Goal: Transaction & Acquisition: Subscribe to service/newsletter

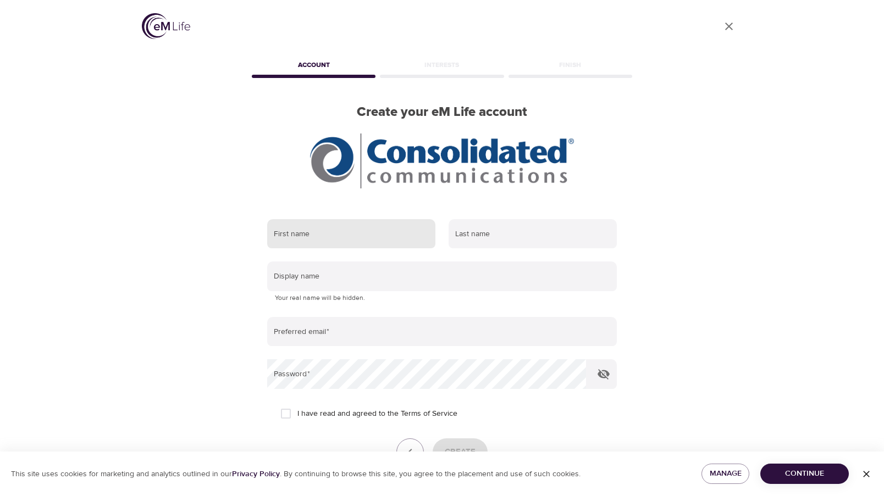
click at [305, 233] on input "text" at bounding box center [351, 234] width 168 height 30
type input "[PERSON_NAME]"
type input "Guilford"
type input "[PERSON_NAME][EMAIL_ADDRESS][DOMAIN_NAME]"
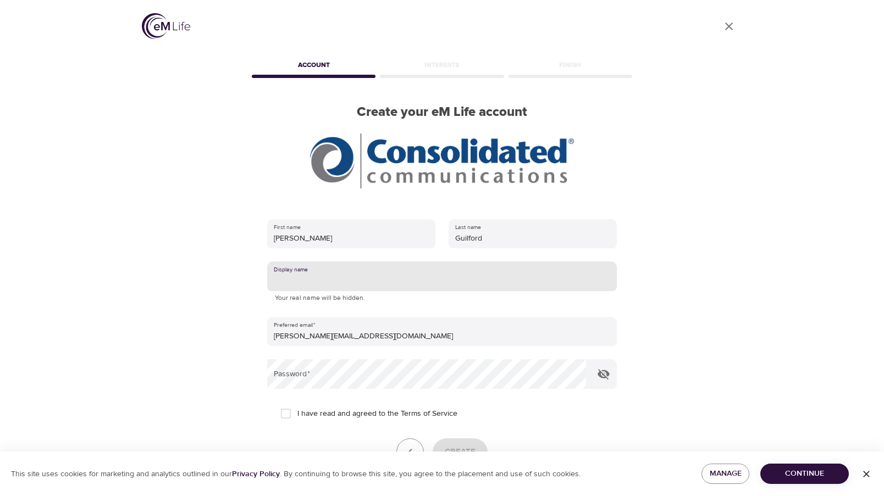
click at [368, 272] on input "text" at bounding box center [442, 277] width 350 height 30
type input "[PERSON_NAME]"
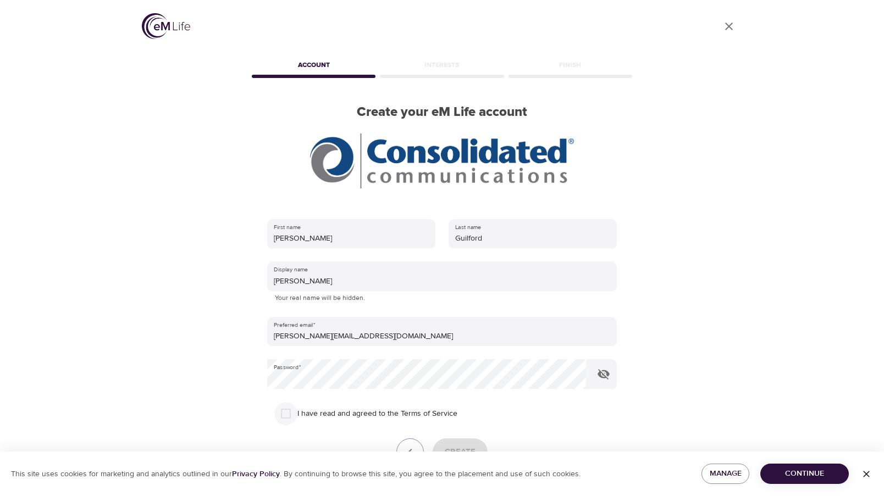
click at [284, 410] on input "I have read and agreed to the Terms of Service" at bounding box center [285, 413] width 23 height 23
checkbox input "true"
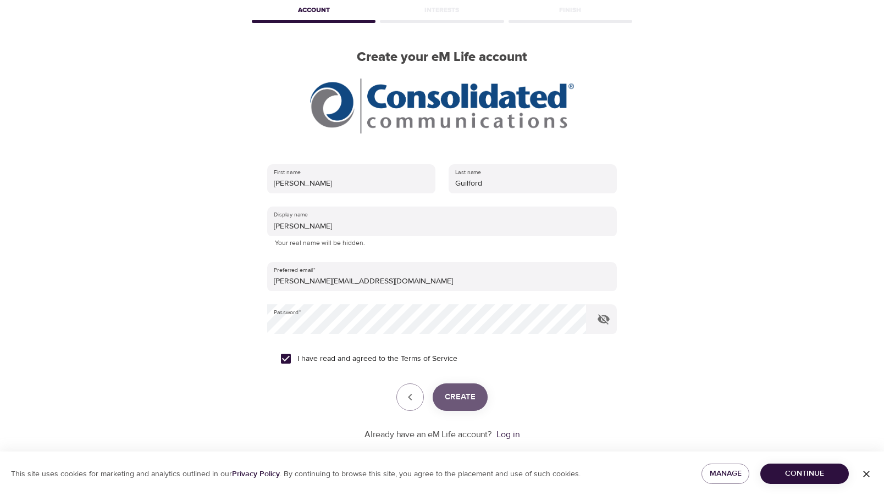
click at [476, 401] on button "Create" at bounding box center [460, 397] width 55 height 27
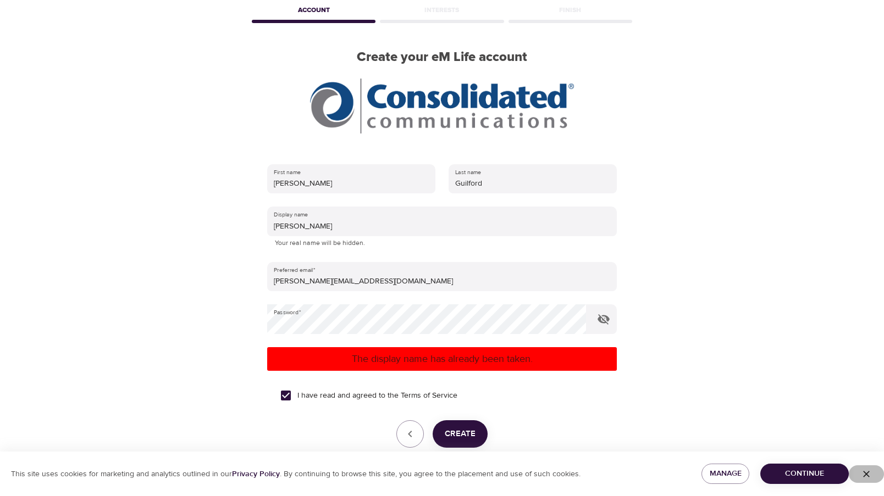
drag, startPoint x: 866, startPoint y: 473, endPoint x: 775, endPoint y: 483, distance: 92.3
click at [866, 473] on icon "button" at bounding box center [866, 474] width 11 height 11
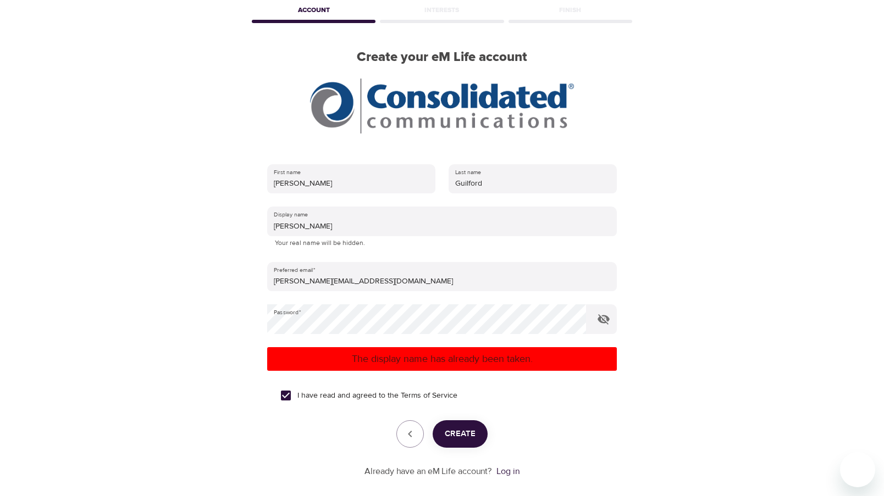
click at [775, 483] on div at bounding box center [442, 248] width 884 height 496
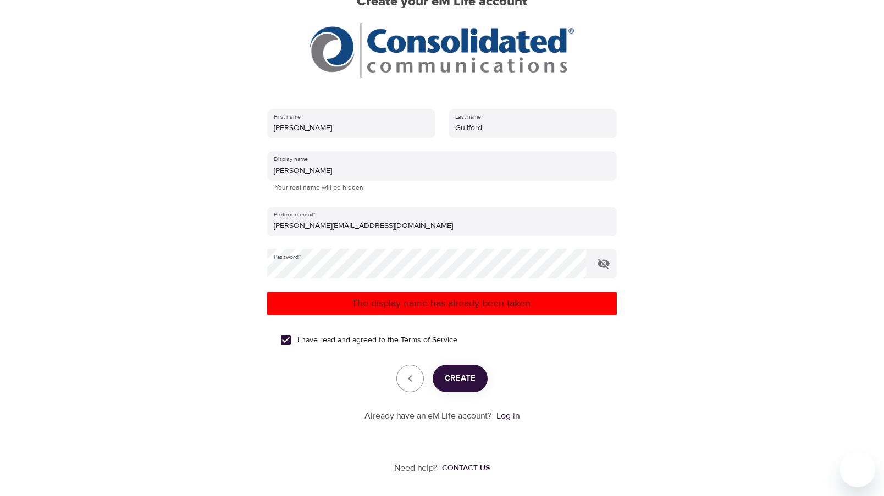
scroll to position [111, 0]
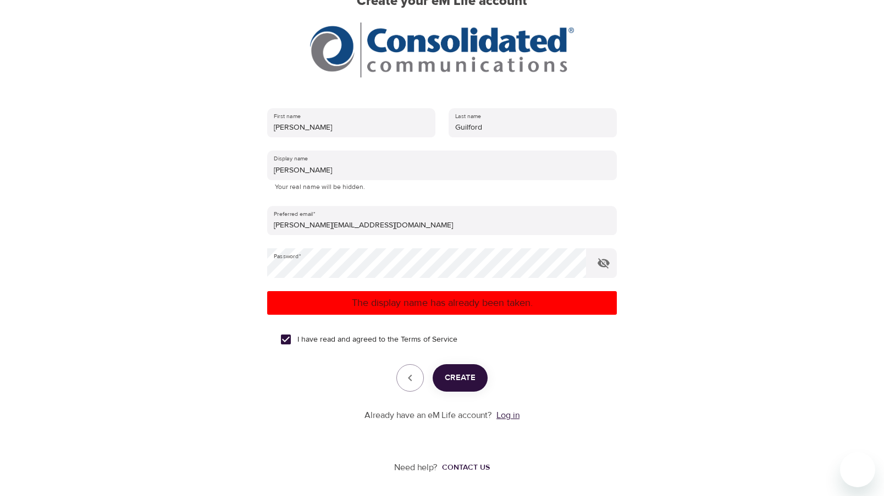
click at [510, 415] on link "Log in" at bounding box center [507, 415] width 23 height 11
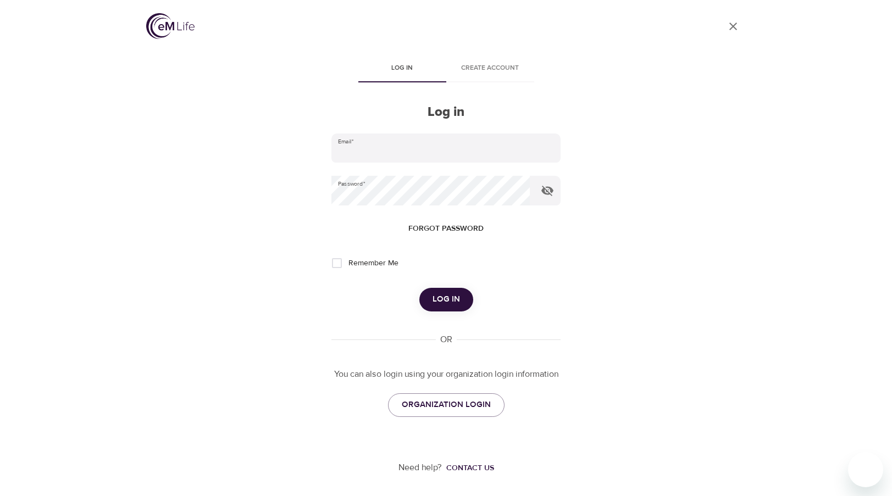
type input "[PERSON_NAME][EMAIL_ADDRESS][DOMAIN_NAME]"
click at [437, 297] on span "Log in" at bounding box center [446, 299] width 27 height 14
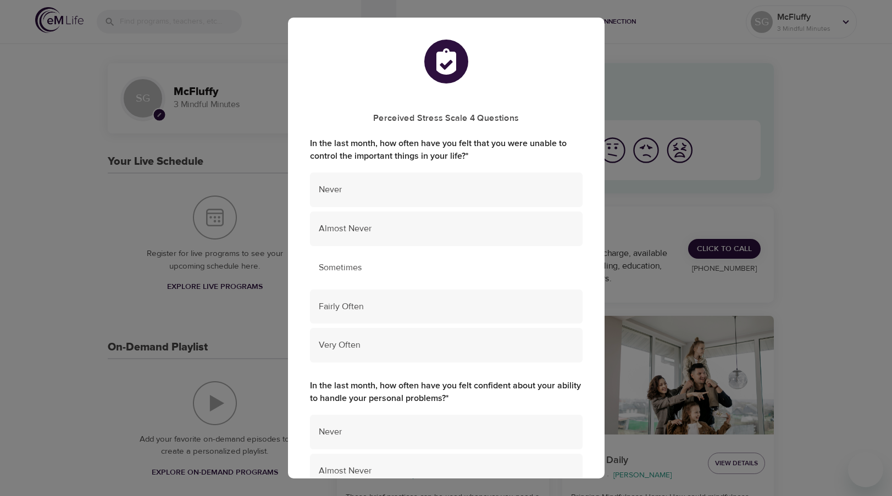
click at [458, 256] on div "Sometimes" at bounding box center [446, 268] width 273 height 35
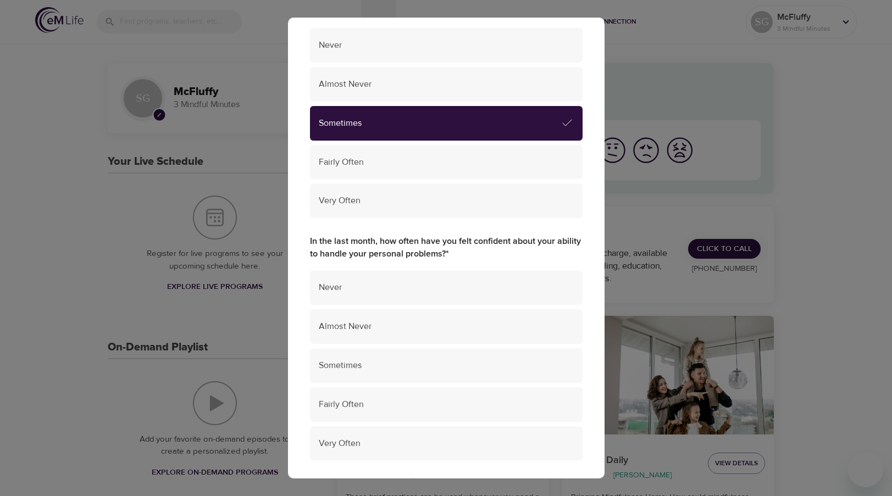
scroll to position [220, 0]
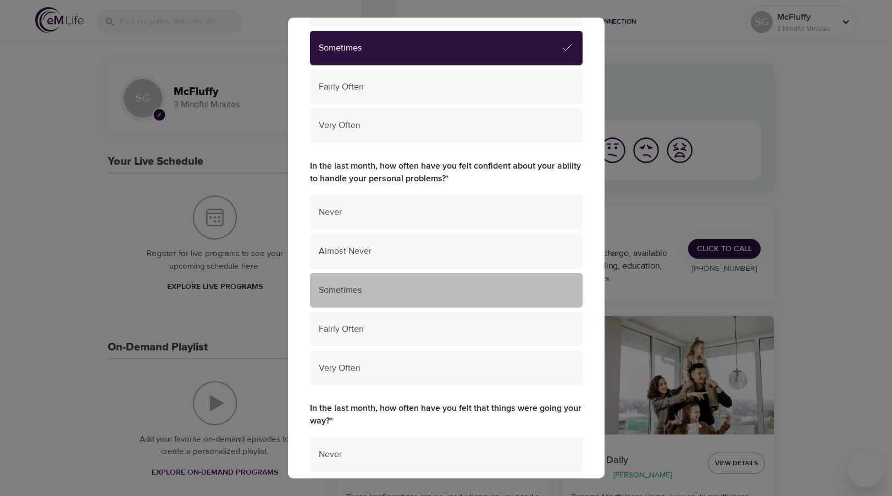
click at [465, 295] on span "Sometimes" at bounding box center [446, 290] width 255 height 13
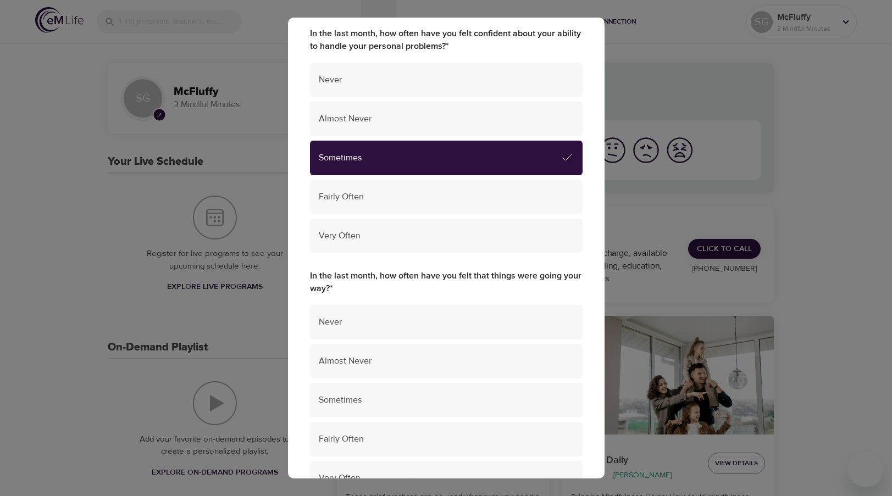
scroll to position [440, 0]
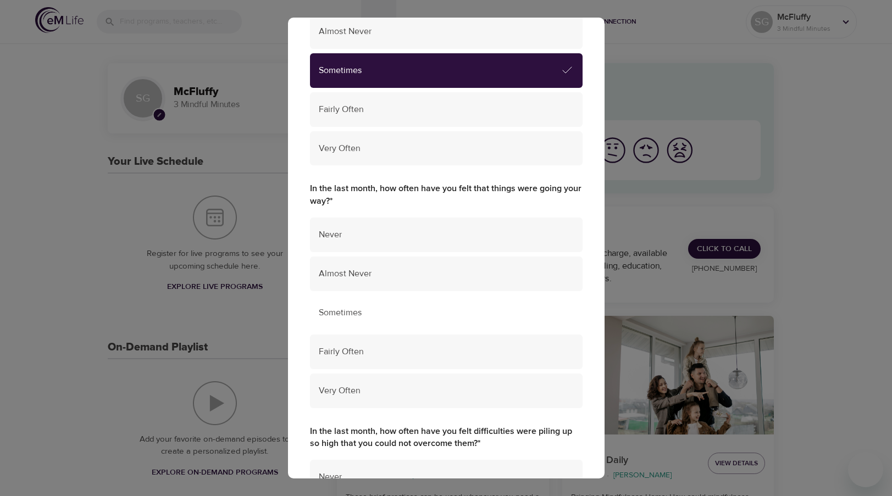
click at [464, 314] on span "Sometimes" at bounding box center [446, 313] width 255 height 13
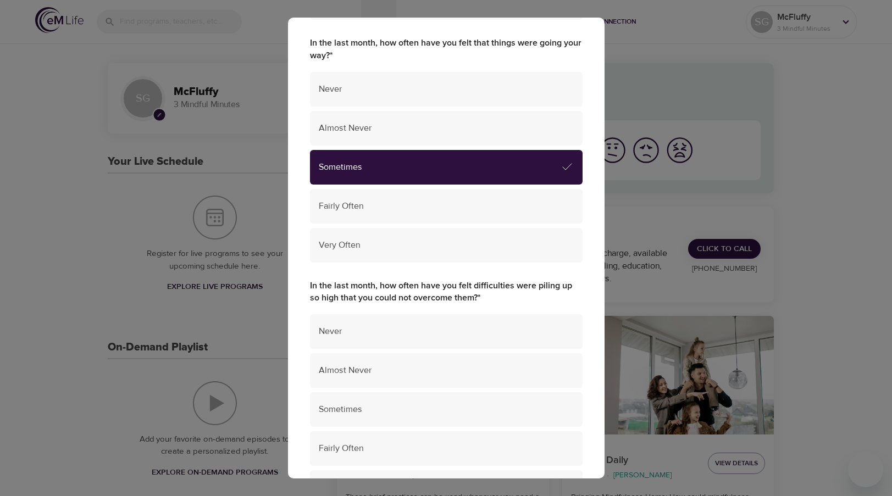
scroll to position [660, 0]
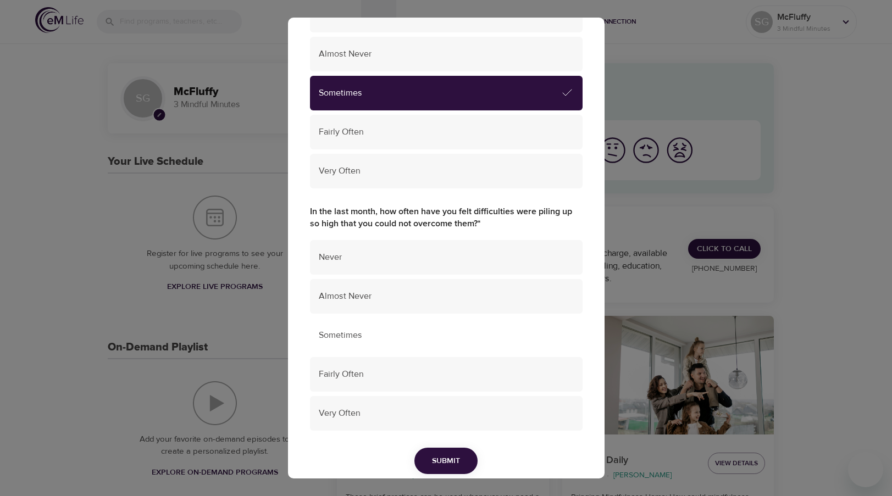
click at [464, 330] on span "Sometimes" at bounding box center [446, 335] width 255 height 13
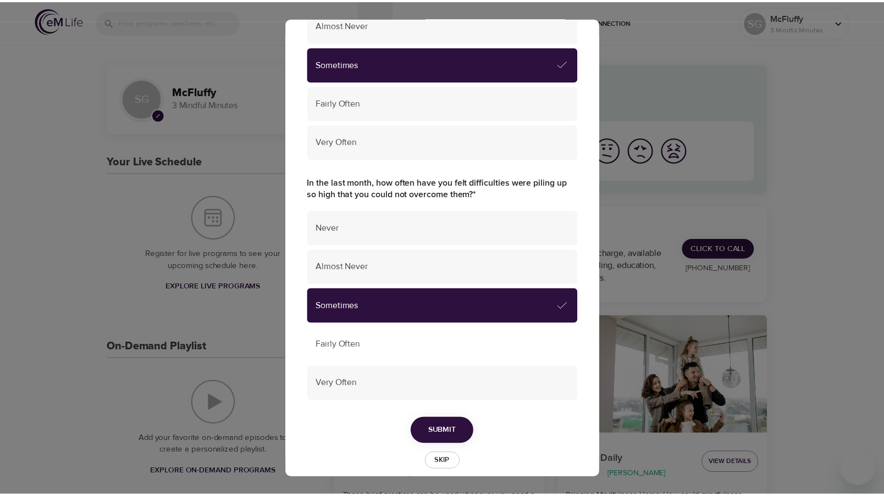
scroll to position [703, 0]
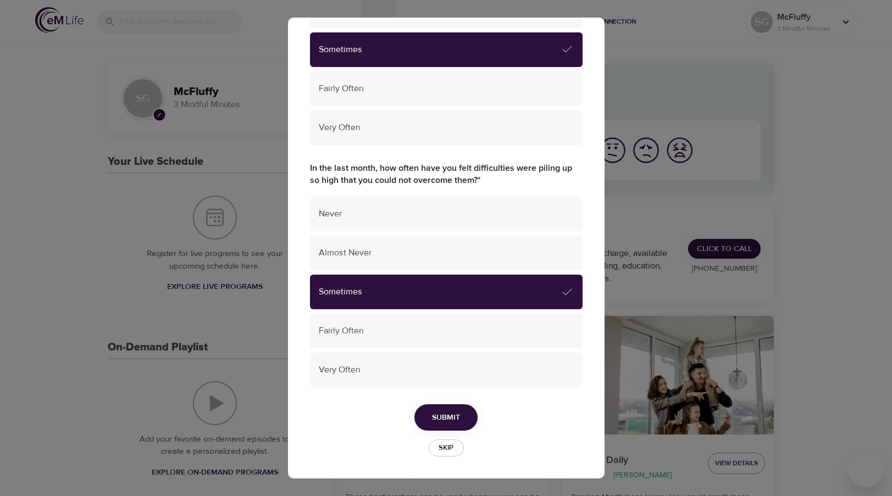
click at [460, 407] on button "Submit" at bounding box center [446, 418] width 63 height 27
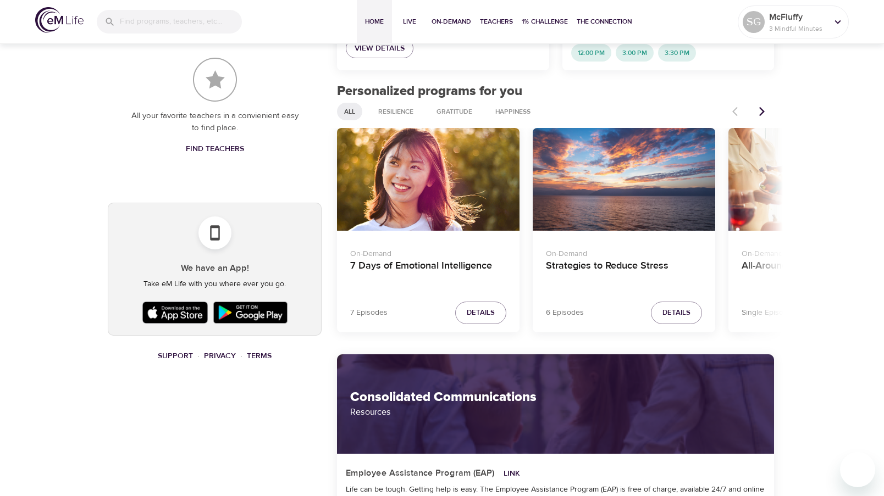
scroll to position [495, 0]
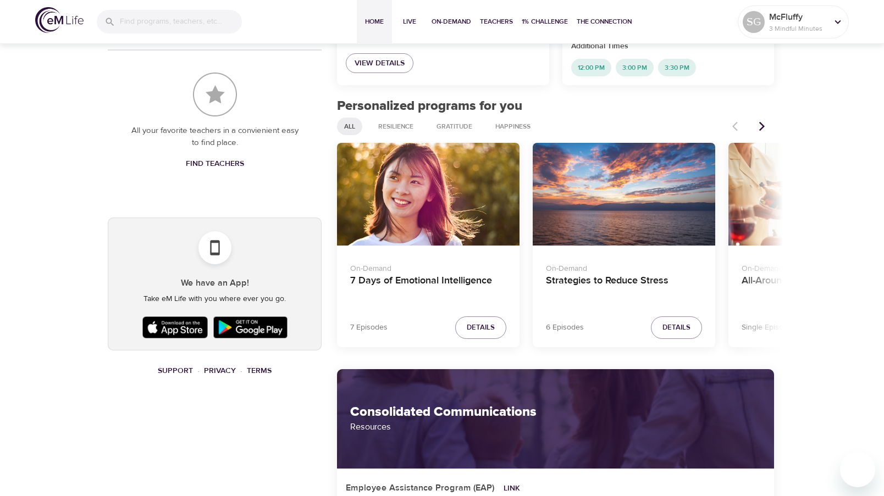
click at [767, 123] on button "Next items" at bounding box center [762, 126] width 24 height 24
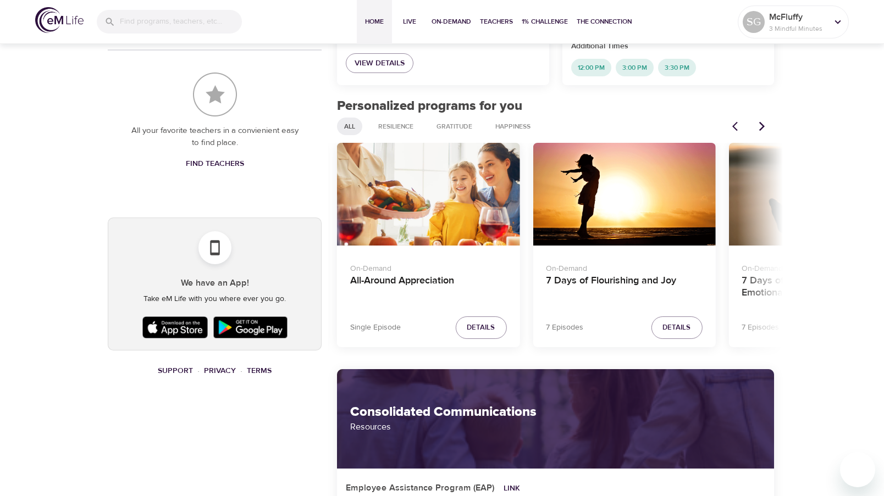
click at [767, 123] on button "Next items" at bounding box center [762, 126] width 24 height 24
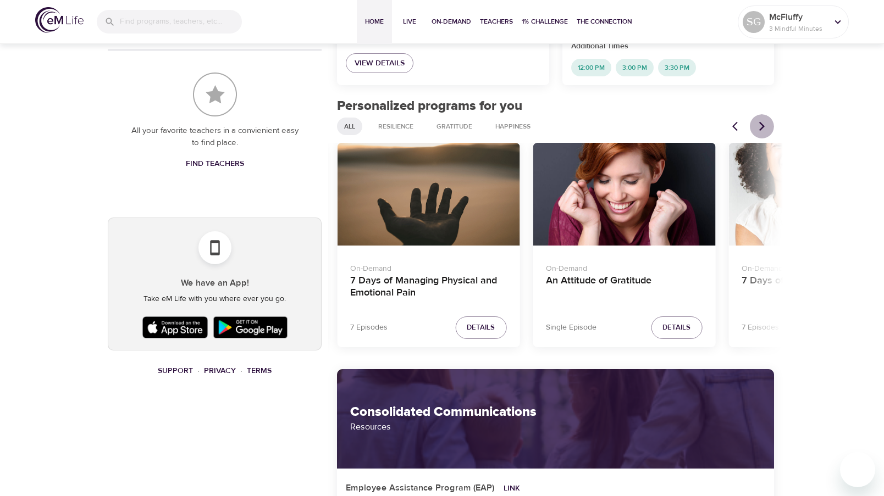
click at [767, 123] on button "Next items" at bounding box center [762, 126] width 24 height 24
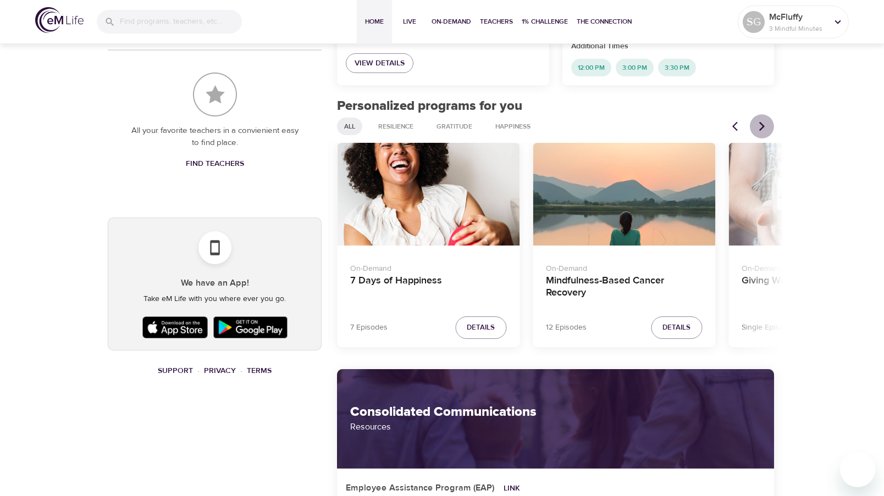
click at [767, 123] on button "Next items" at bounding box center [762, 126] width 24 height 24
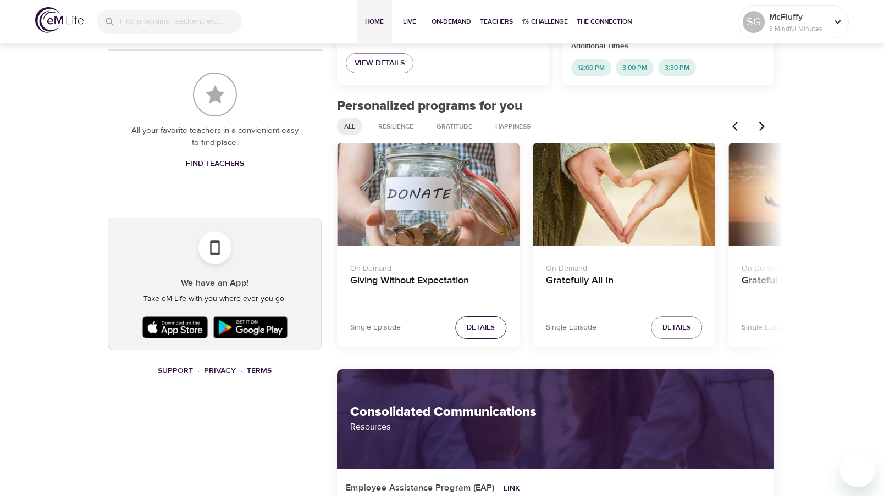
click at [488, 329] on span "Details" at bounding box center [481, 328] width 28 height 13
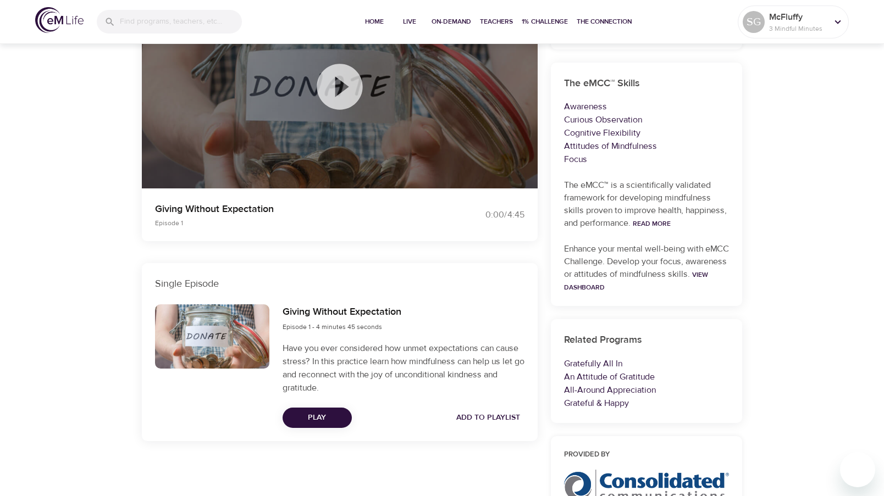
scroll to position [248, 0]
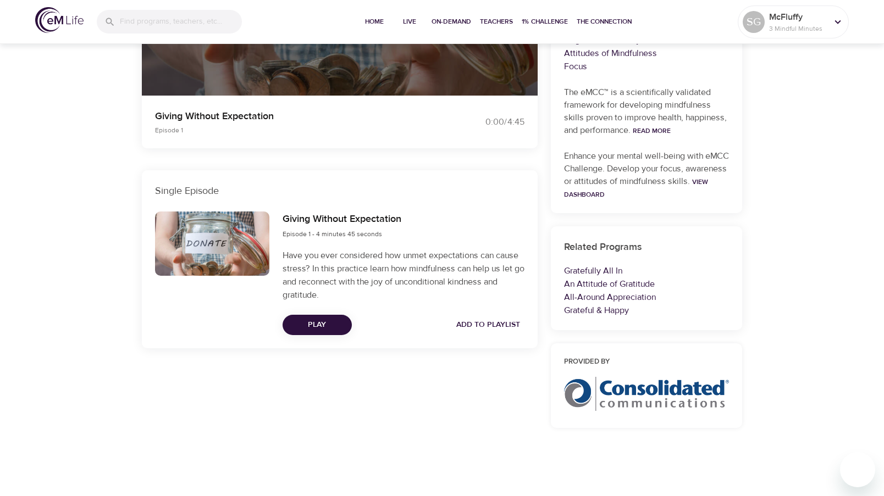
click at [300, 324] on span "Play" at bounding box center [317, 325] width 52 height 14
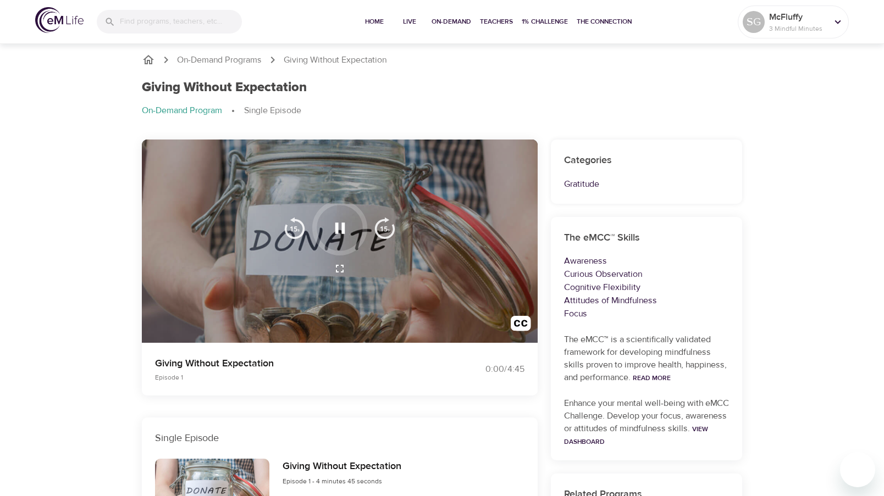
scroll to position [0, 0]
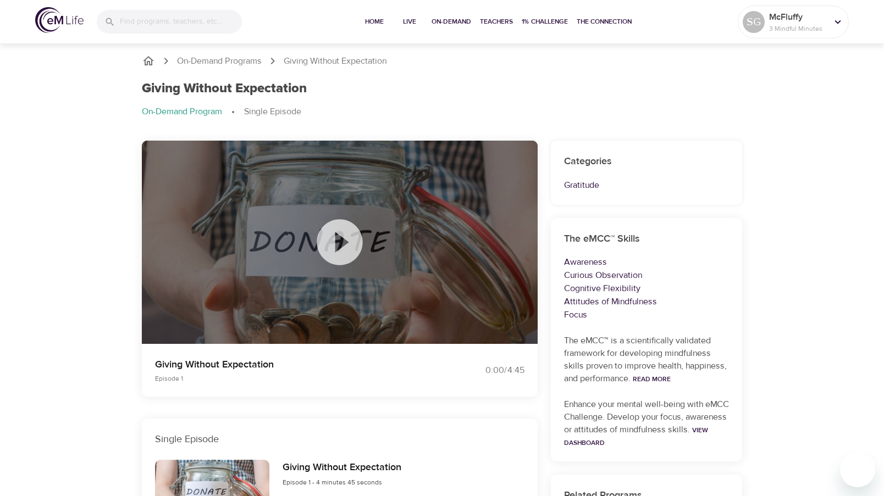
click at [411, 113] on ol "On-Demand Program Single Episode" at bounding box center [442, 112] width 600 height 13
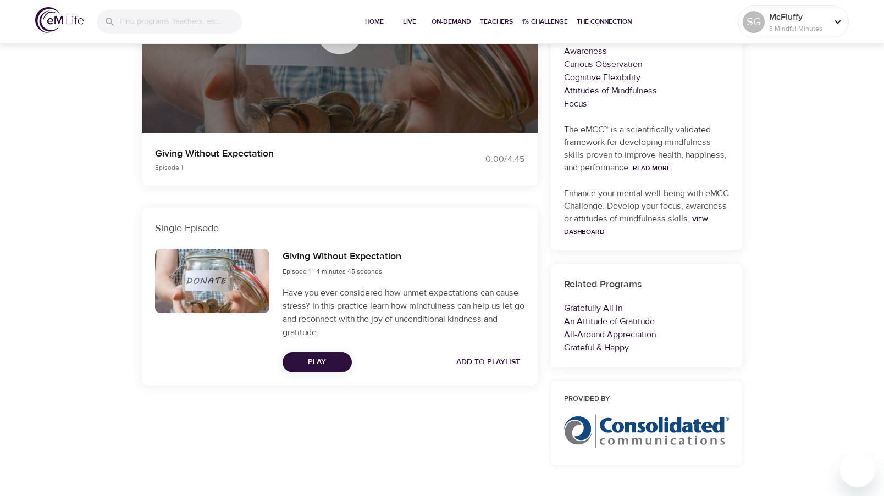
scroll to position [220, 0]
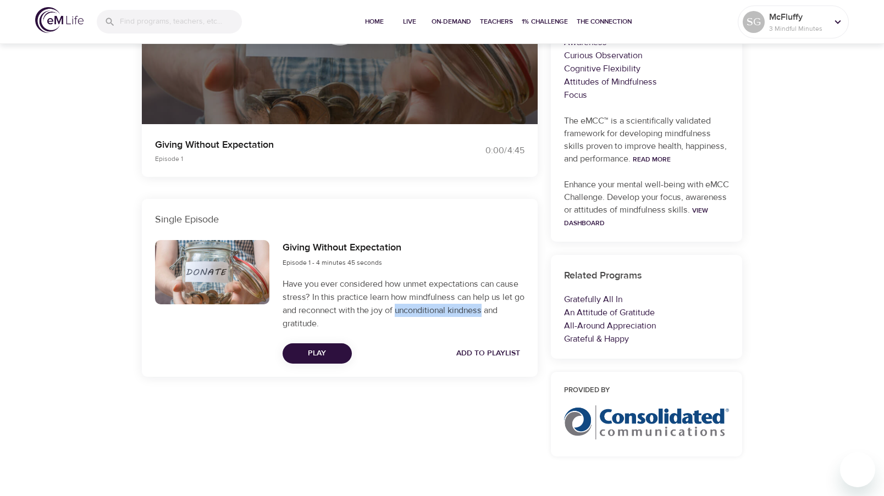
drag, startPoint x: 409, startPoint y: 310, endPoint x: 497, endPoint y: 308, distance: 88.0
click at [497, 308] on p "Have you ever considered how unmet expectations can cause stress? In this pract…" at bounding box center [404, 304] width 242 height 53
copy p "unconditional kindness"
